Goal: Task Accomplishment & Management: Use online tool/utility

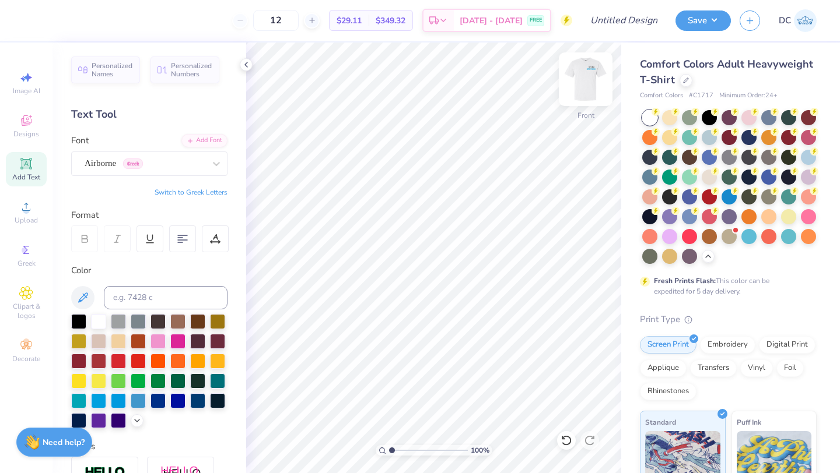
click at [581, 74] on img at bounding box center [585, 79] width 47 height 47
type textarea "Fall 2025"
type input "3.99"
type input "1.36"
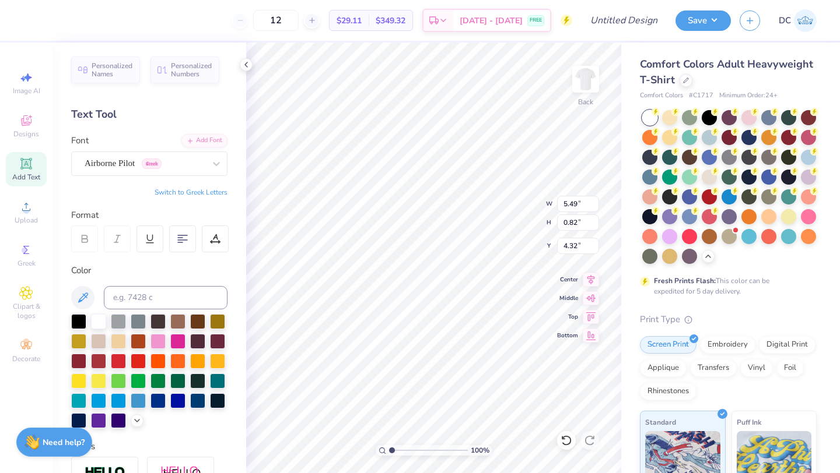
type input "2.73"
click at [16, 162] on div "Add Text" at bounding box center [26, 169] width 41 height 34
type textarea "FIC"
type input "2.19"
click at [585, 82] on img at bounding box center [585, 79] width 47 height 47
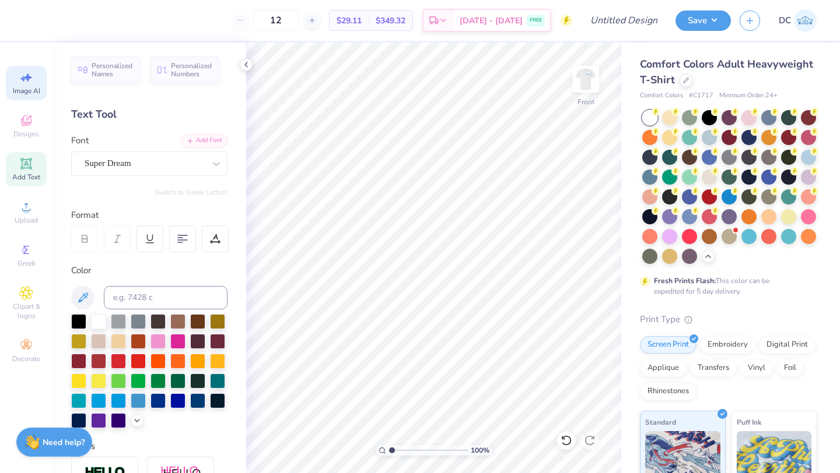
click at [17, 94] on span "Image AI" at bounding box center [26, 90] width 27 height 9
select select "4"
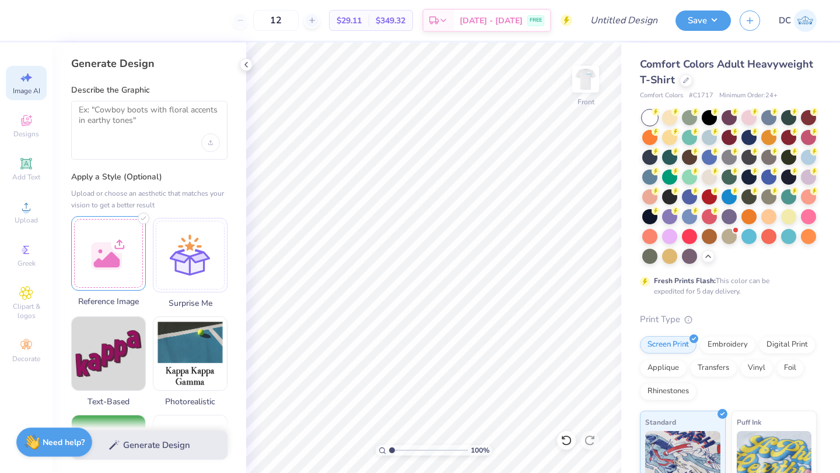
click at [101, 258] on div at bounding box center [108, 253] width 75 height 75
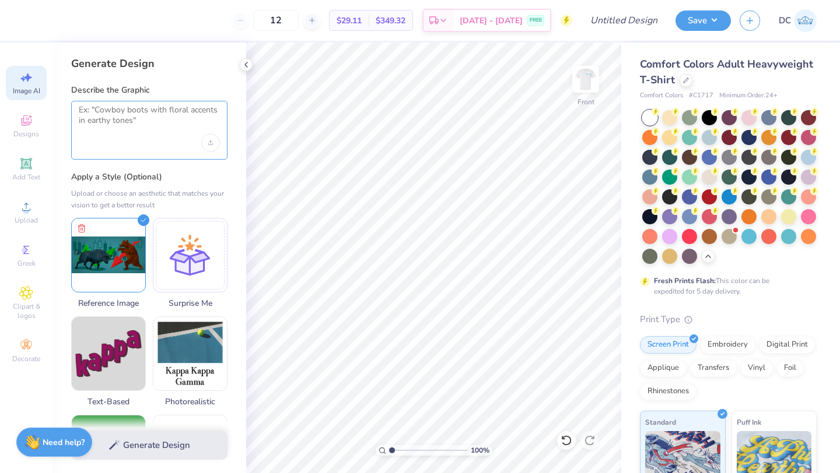
click at [115, 117] on textarea at bounding box center [149, 119] width 141 height 29
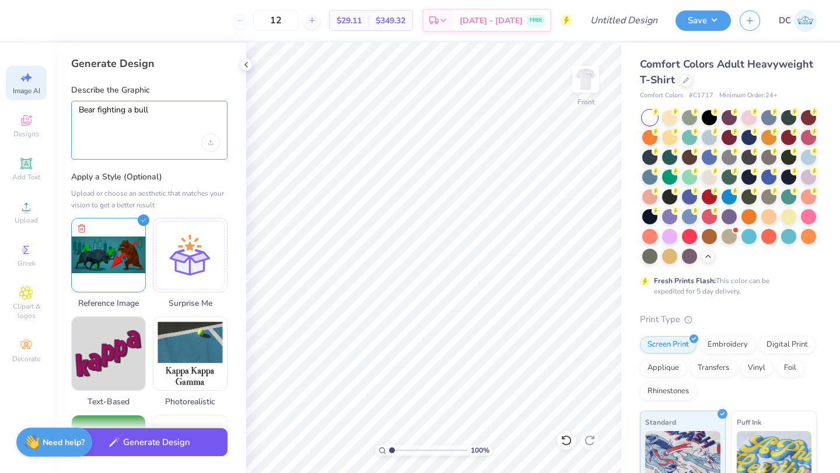
type textarea "Bear fighting a bull"
click at [169, 455] on button "Generate Design" at bounding box center [149, 443] width 156 height 29
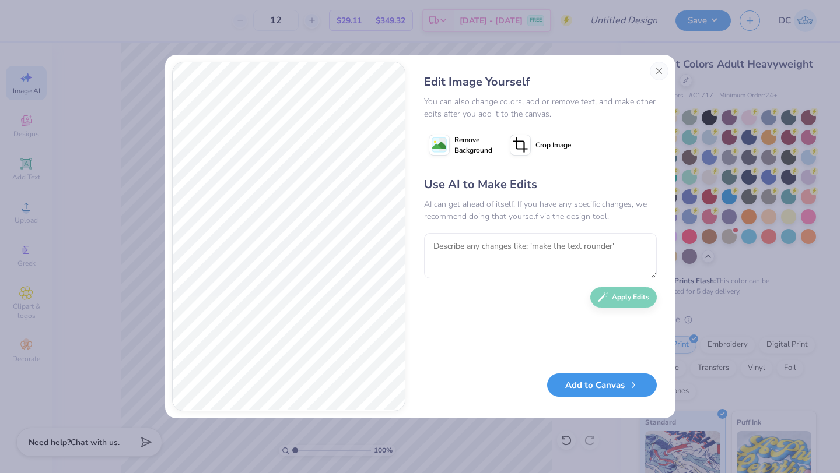
click at [610, 394] on button "Add to Canvas" at bounding box center [602, 386] width 110 height 24
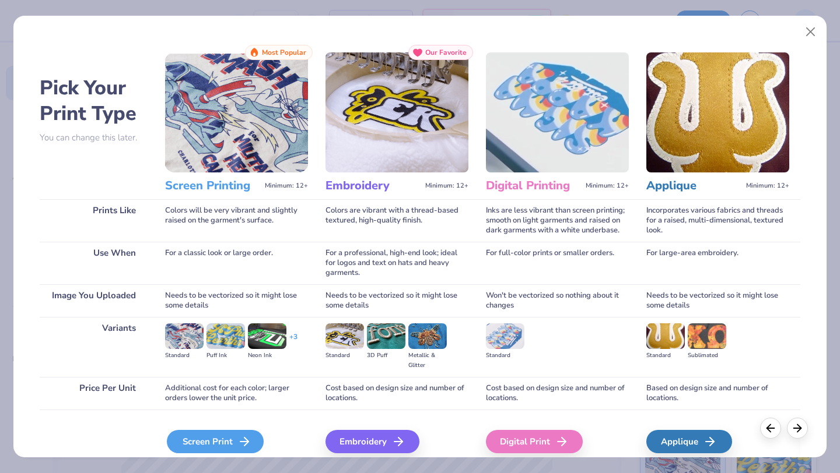
click at [240, 447] on icon at bounding box center [244, 442] width 14 height 14
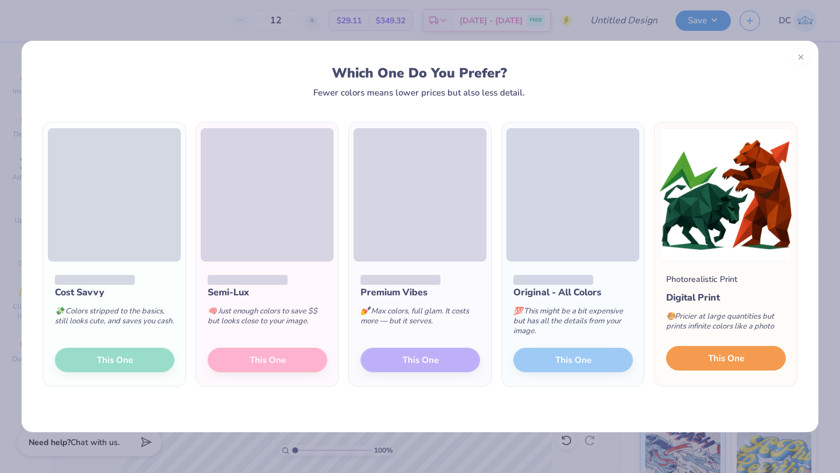
click at [751, 355] on button "This One" at bounding box center [726, 358] width 120 height 24
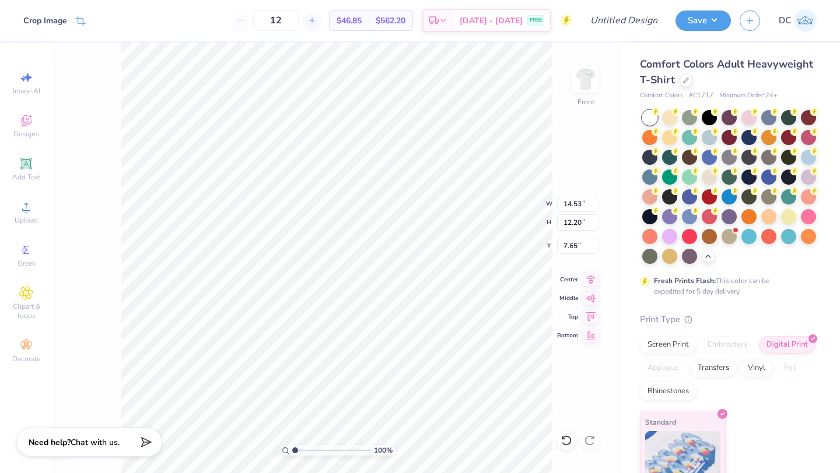
type input "8.41"
type input "7.06"
type input "6.69"
click at [587, 76] on img at bounding box center [585, 79] width 47 height 47
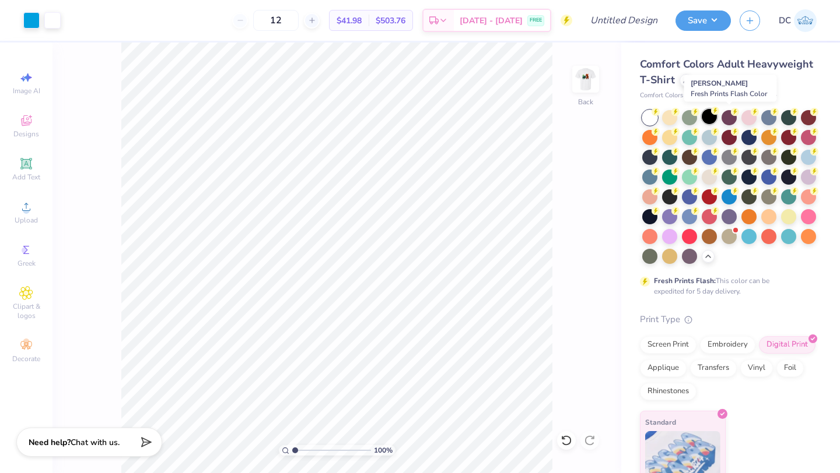
click at [709, 114] on div at bounding box center [708, 116] width 15 height 15
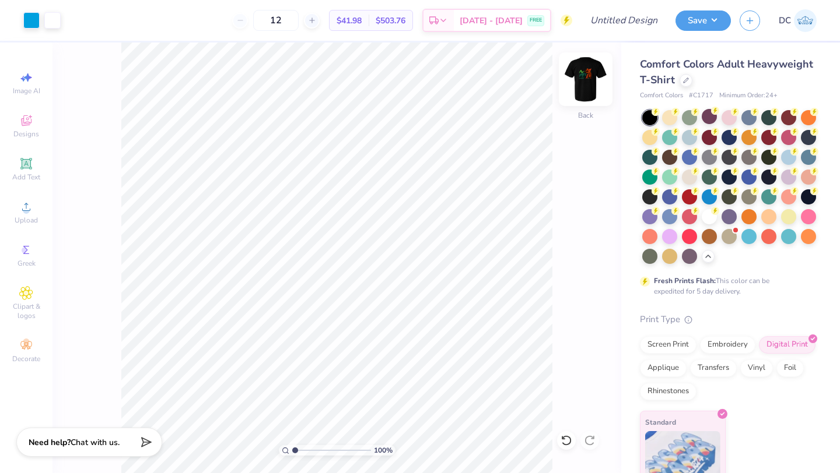
click at [586, 91] on img at bounding box center [585, 79] width 47 height 47
click at [586, 91] on img at bounding box center [585, 79] width 23 height 23
click at [688, 23] on button "Save" at bounding box center [702, 19] width 55 height 20
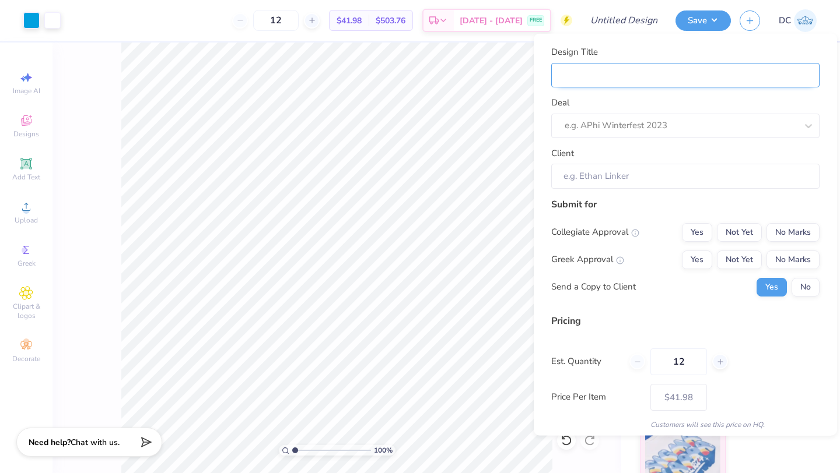
click at [592, 71] on input "Design Title" at bounding box center [685, 74] width 268 height 25
type input "FIC 2025"
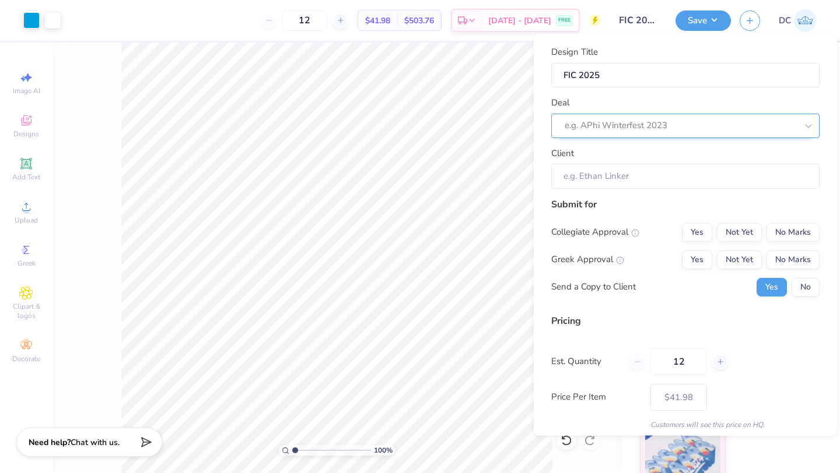
click at [619, 127] on div at bounding box center [680, 126] width 232 height 16
click at [614, 151] on div "Finance & Investment Club" at bounding box center [685, 156] width 259 height 19
type input "Finance & Investment Club"
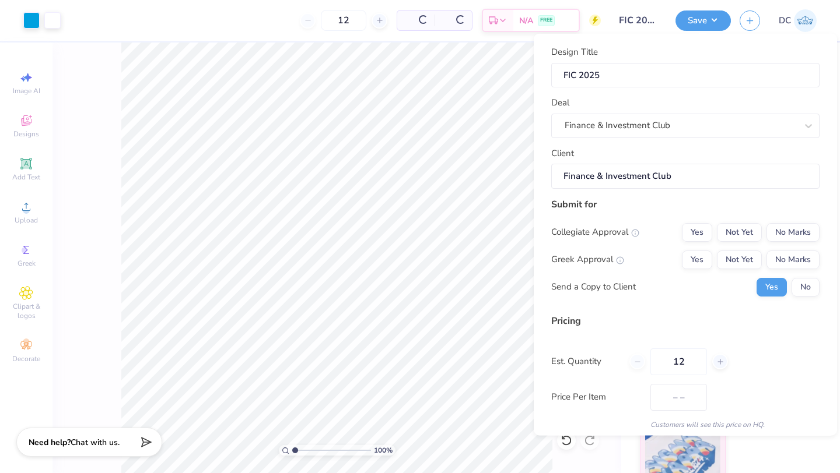
type input "$41.98"
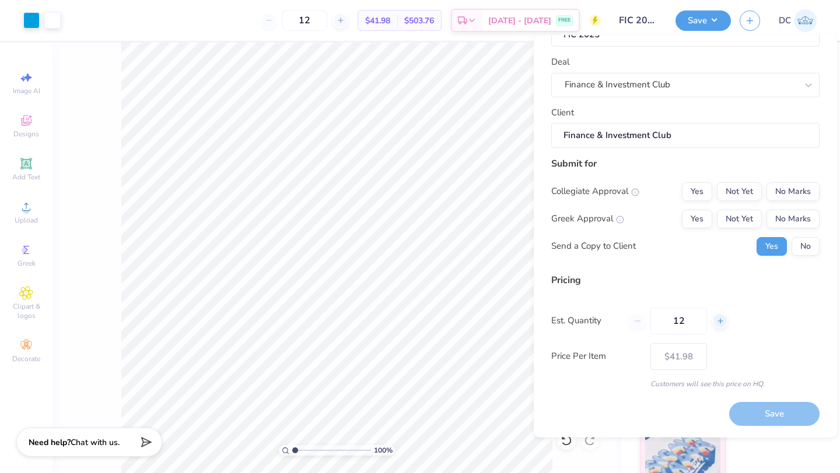
click at [725, 322] on div at bounding box center [720, 322] width 16 height 16
type input "13"
type input "$41.40"
click at [703, 321] on input "13" at bounding box center [678, 321] width 57 height 27
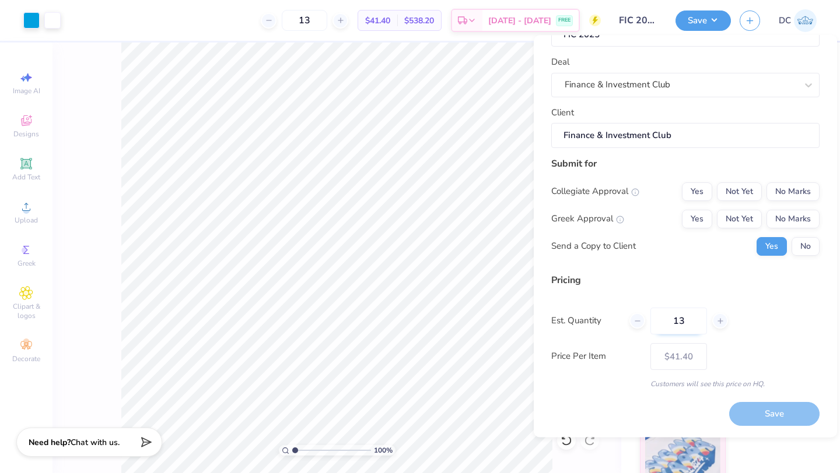
type input "1"
type input "50"
type input "$33.72"
type input "50"
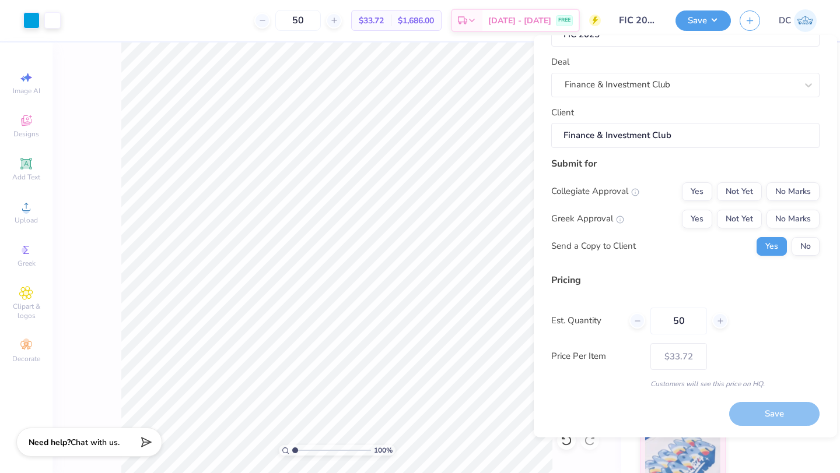
click at [696, 286] on div "Pricing" at bounding box center [685, 280] width 268 height 14
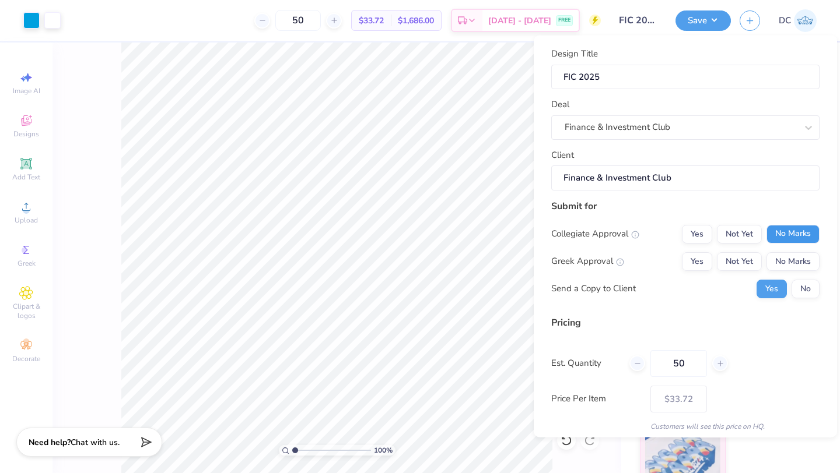
click at [780, 231] on button "No Marks" at bounding box center [792, 233] width 53 height 19
click at [780, 260] on button "No Marks" at bounding box center [792, 261] width 53 height 19
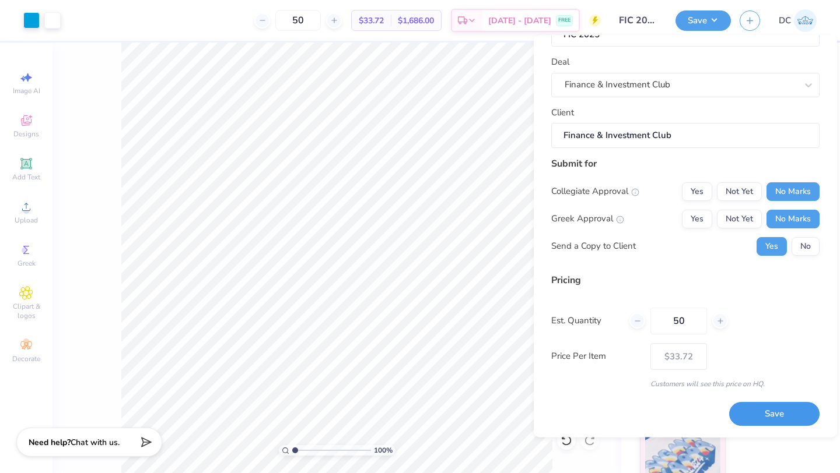
click at [777, 417] on button "Save" at bounding box center [774, 415] width 90 height 24
type input "$33.72"
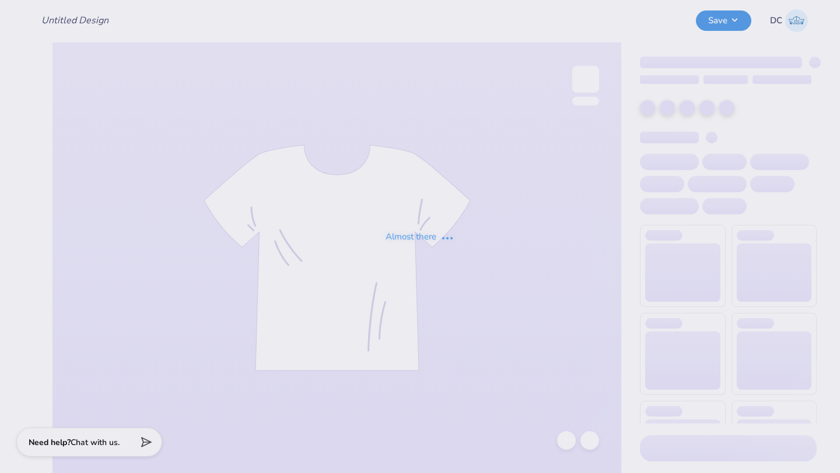
type input "FIC 2025"
